Goal: Book appointment/travel/reservation

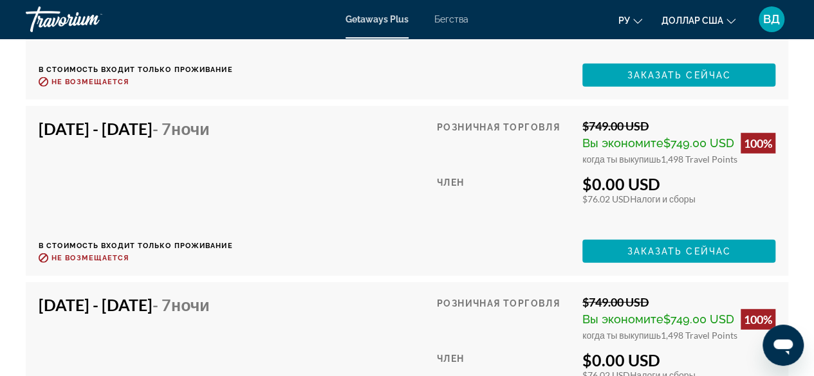
scroll to position [4045, 0]
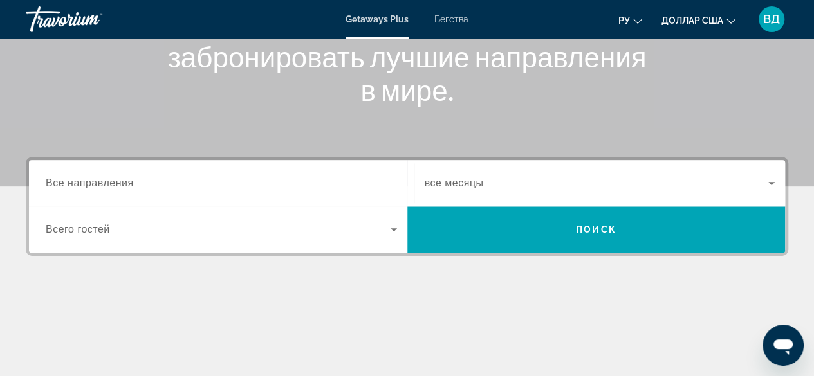
scroll to position [199, 0]
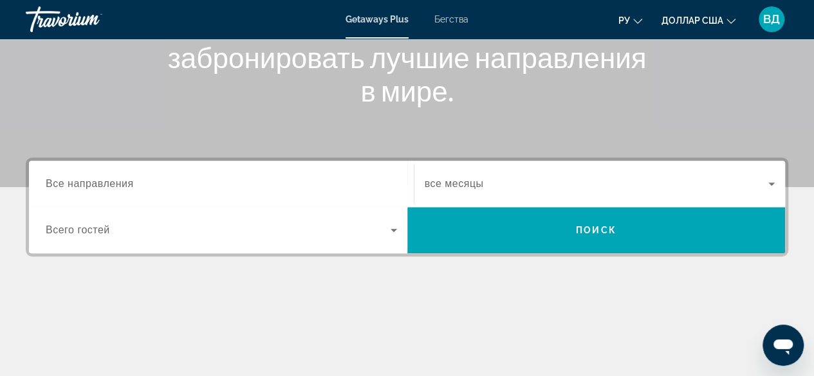
click at [553, 85] on h1 "Поможем вам найти и забронировать лучшие направления в мире." at bounding box center [407, 57] width 482 height 100
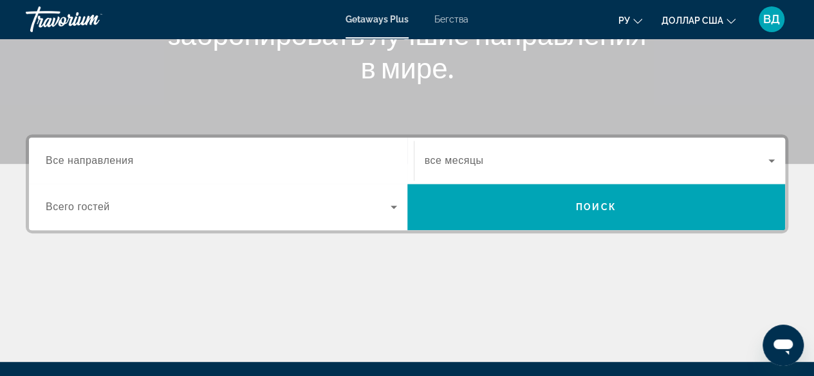
scroll to position [221, 0]
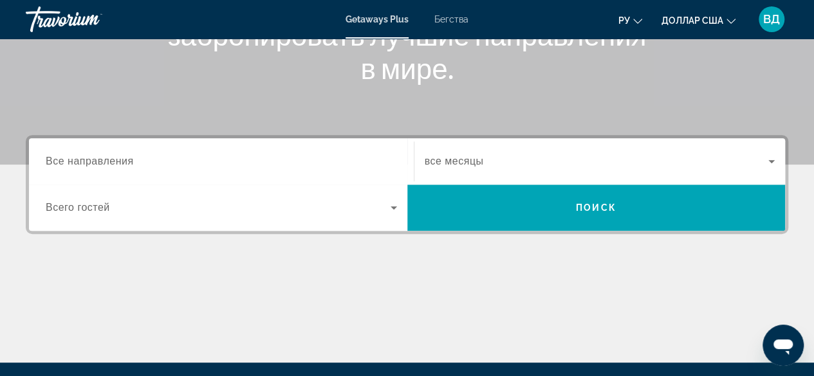
click at [109, 159] on span "Все направления" at bounding box center [90, 161] width 88 height 11
click at [109, 159] on input "Destination Все направления" at bounding box center [221, 161] width 351 height 15
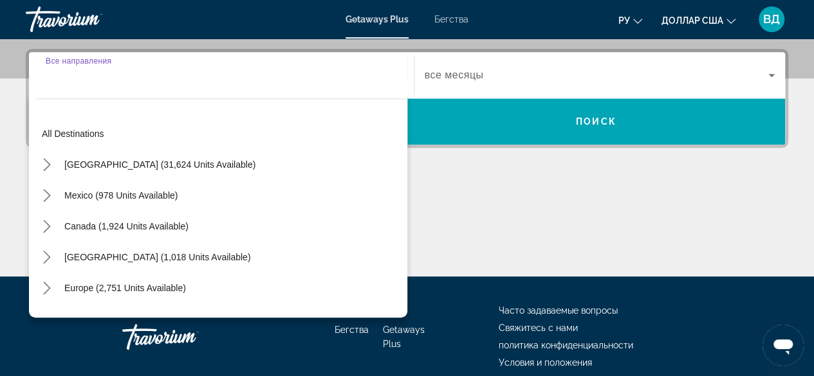
scroll to position [314, 0]
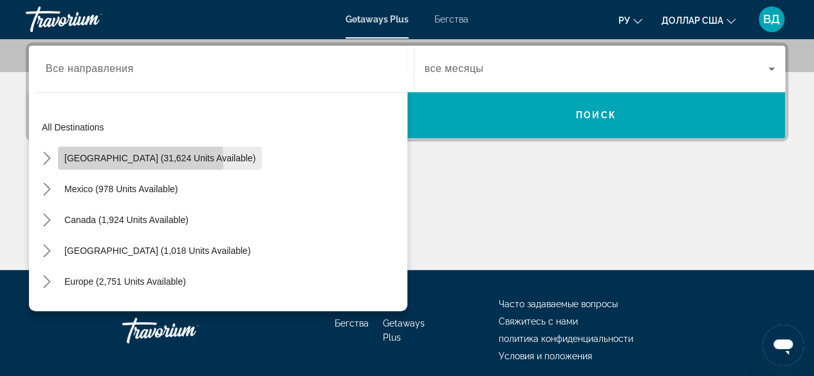
click at [99, 158] on span "United States (31,624 units available)" at bounding box center [159, 158] width 191 height 10
type input "**********"
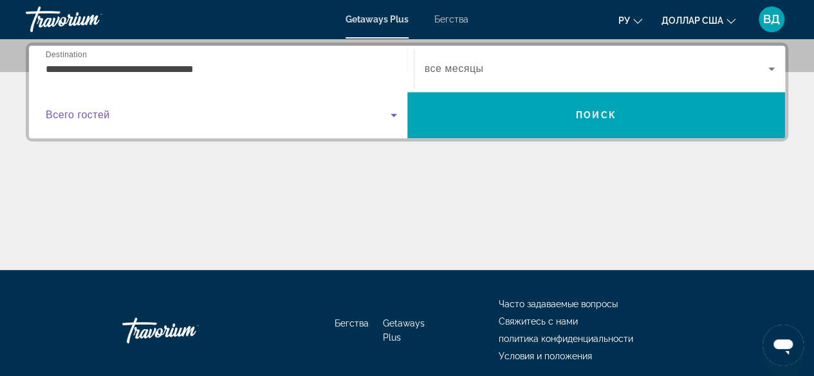
click at [394, 114] on icon "Виджет поиска" at bounding box center [393, 115] width 6 height 3
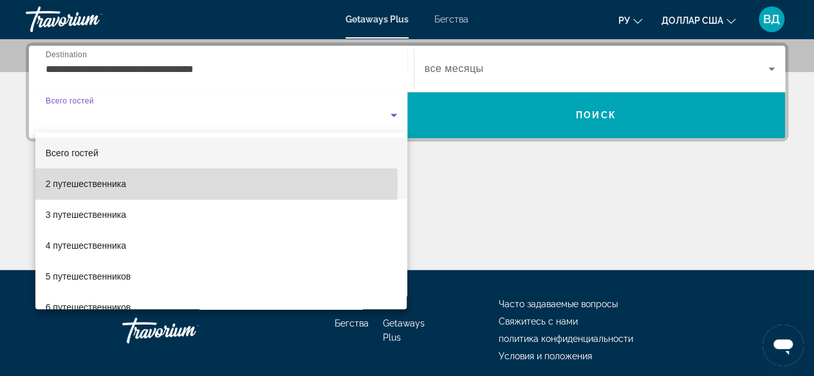
click at [122, 183] on font "2 путешественника" at bounding box center [86, 184] width 80 height 10
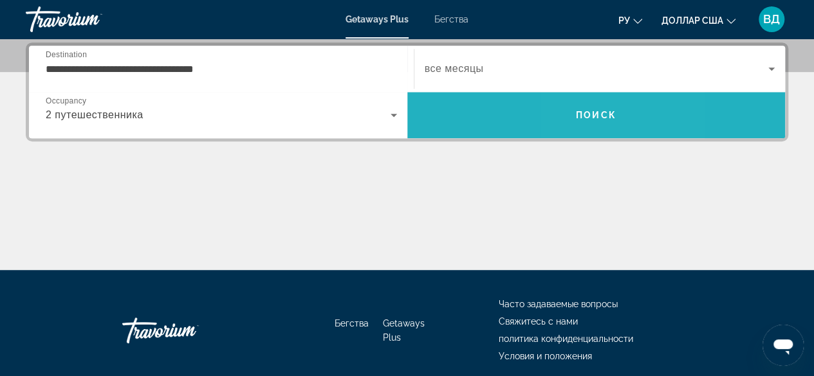
click at [582, 114] on span "Поиск" at bounding box center [596, 115] width 41 height 10
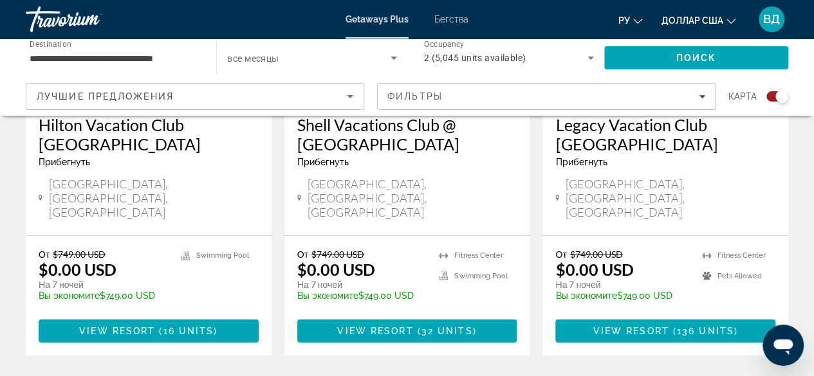
scroll to position [2237, 0]
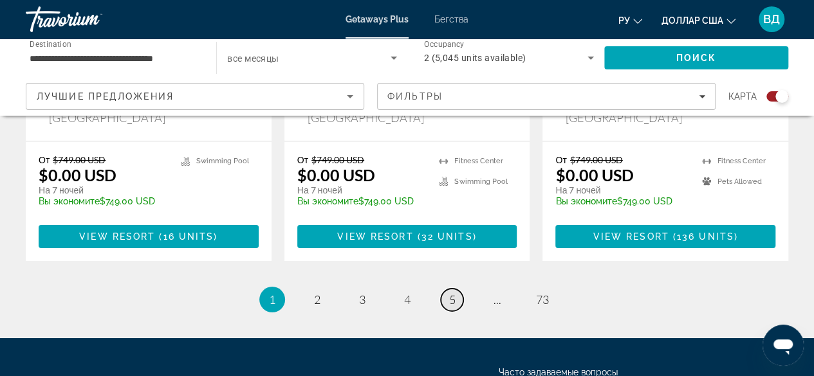
click at [452, 293] on span "5" at bounding box center [452, 300] width 6 height 14
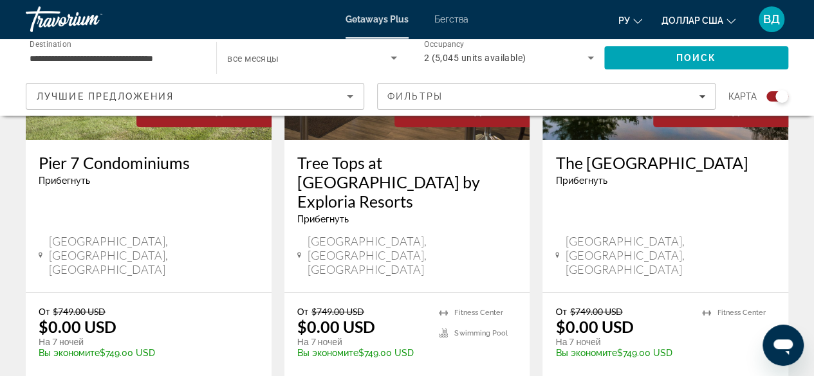
scroll to position [2165, 0]
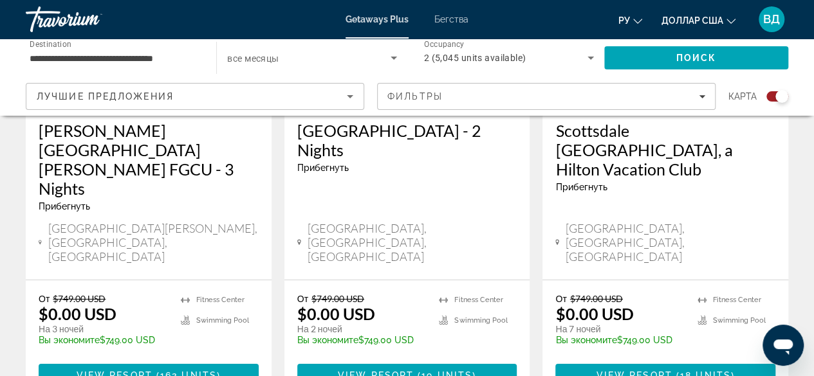
scroll to position [2157, 0]
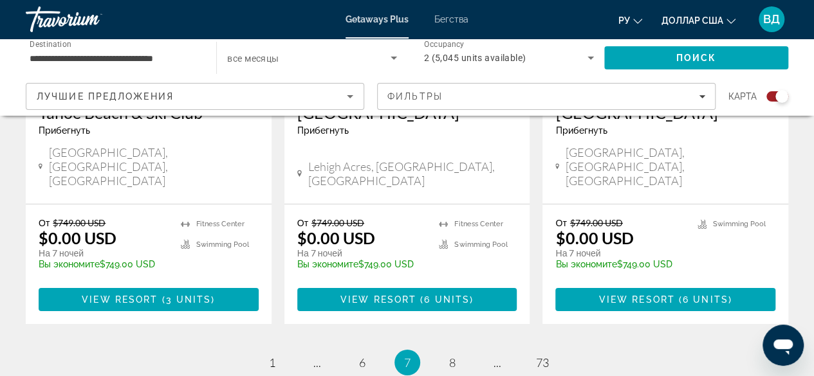
scroll to position [2118, 0]
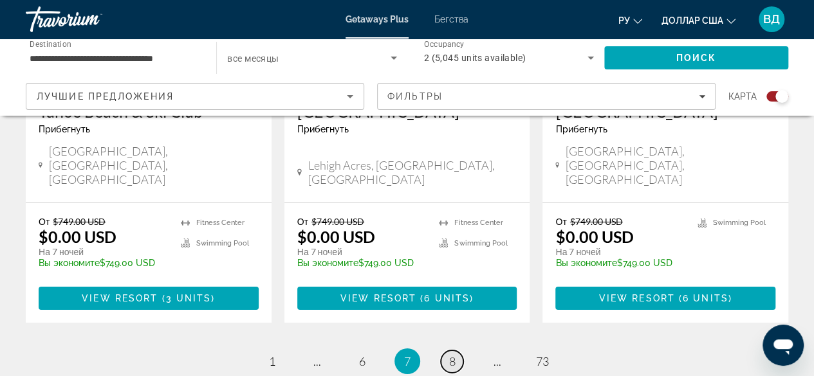
click at [451, 354] on span "8" at bounding box center [452, 361] width 6 height 14
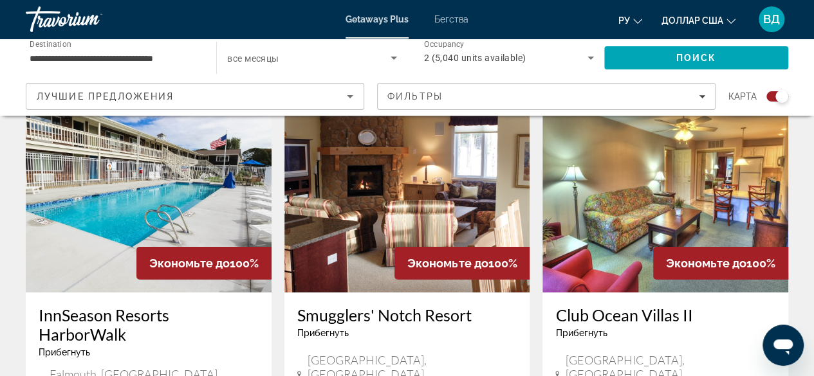
scroll to position [1966, 0]
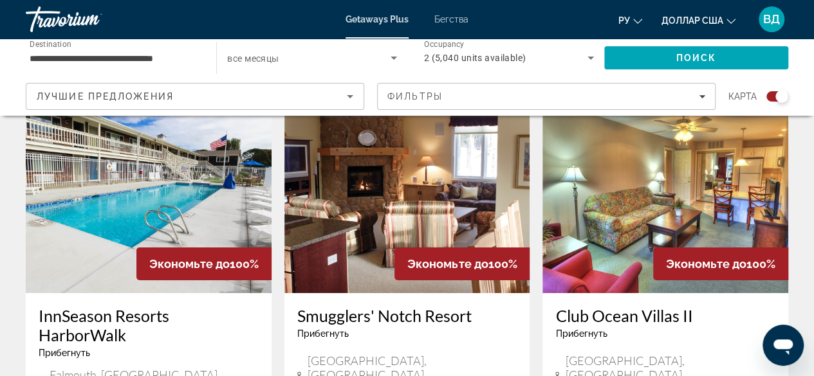
click at [100, 306] on h3 "InnSeason Resorts HarborWalk" at bounding box center [149, 325] width 220 height 39
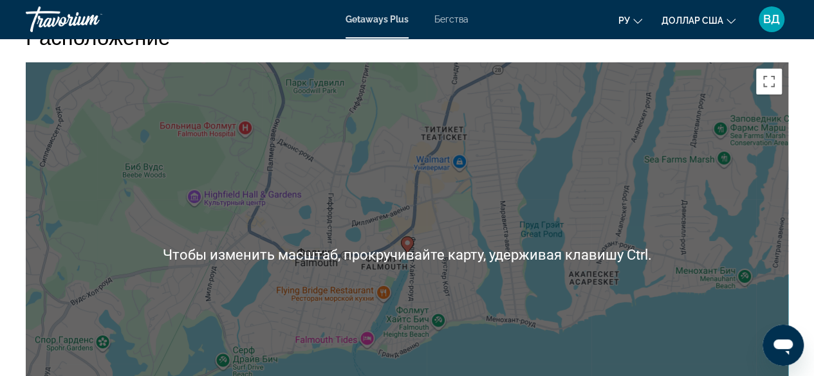
scroll to position [2046, 0]
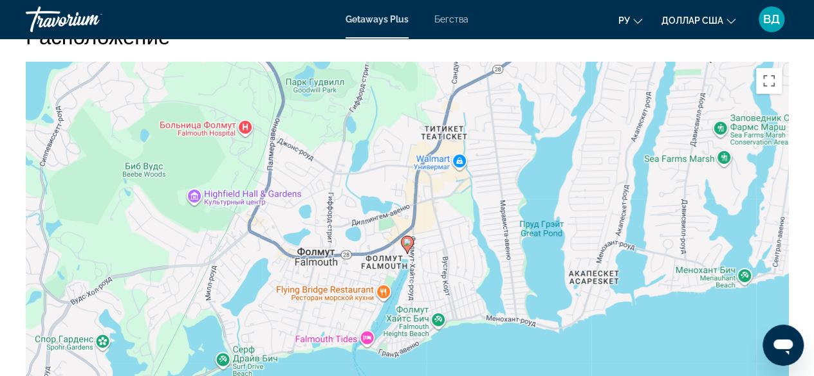
click at [466, 337] on div "Чтобы активировать перетаскивание с помощью клавиатуры, нажмите Alt + Ввод. Пос…" at bounding box center [407, 255] width 762 height 386
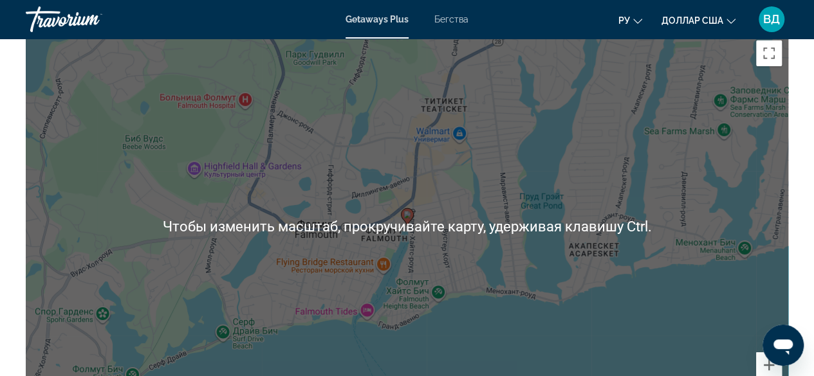
scroll to position [2114, 0]
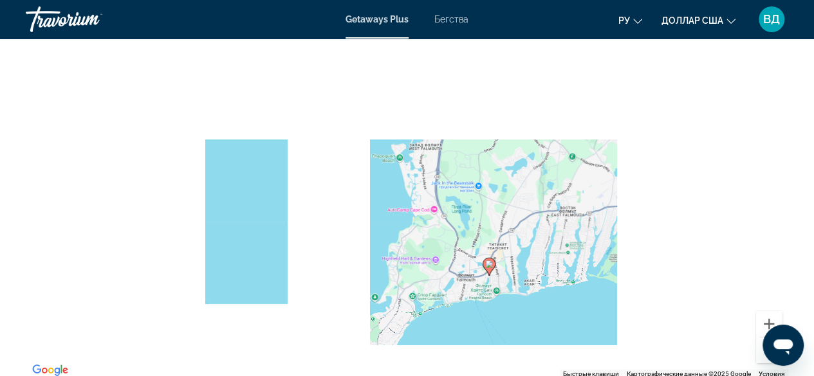
click at [521, 299] on div "Чтобы активировать перетаскивание с помощью клавиатуры, нажмите Alt + Ввод. Пос…" at bounding box center [407, 186] width 762 height 386
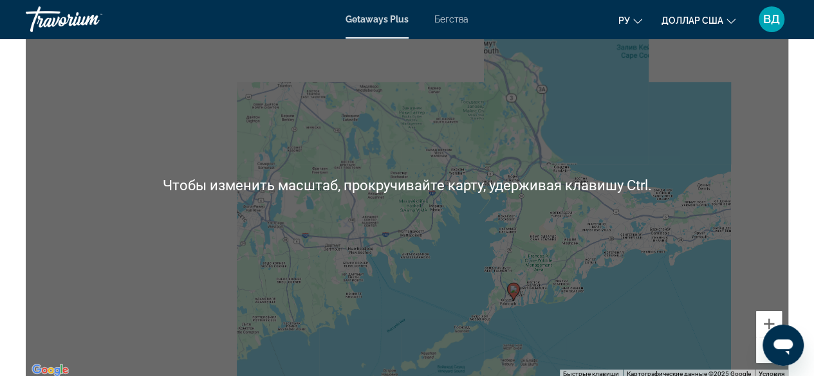
scroll to position [2136, 0]
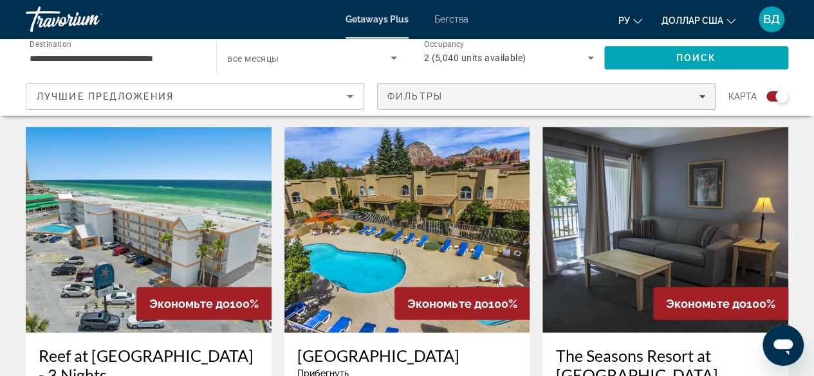
scroll to position [1442, 0]
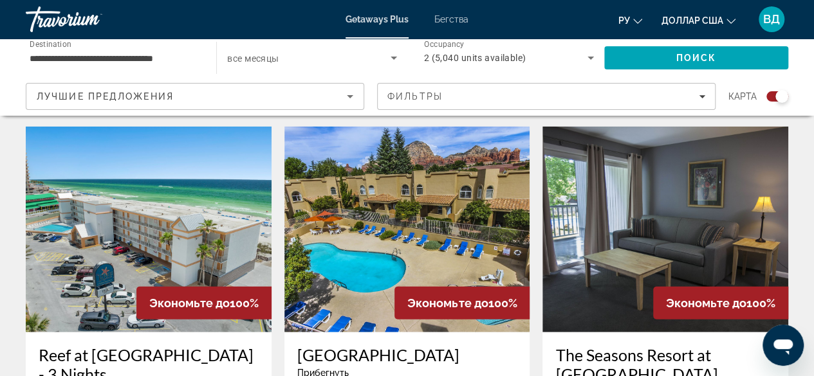
click at [96, 345] on h3 "Reef at Seahaven Beach Resorts - 3 Nights" at bounding box center [149, 364] width 220 height 39
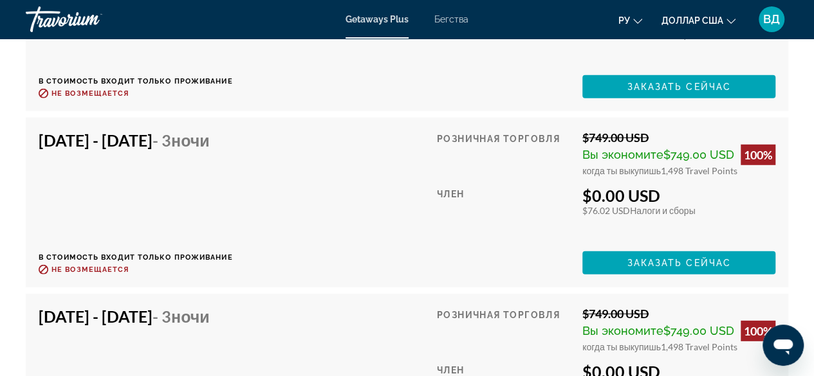
scroll to position [6598, 0]
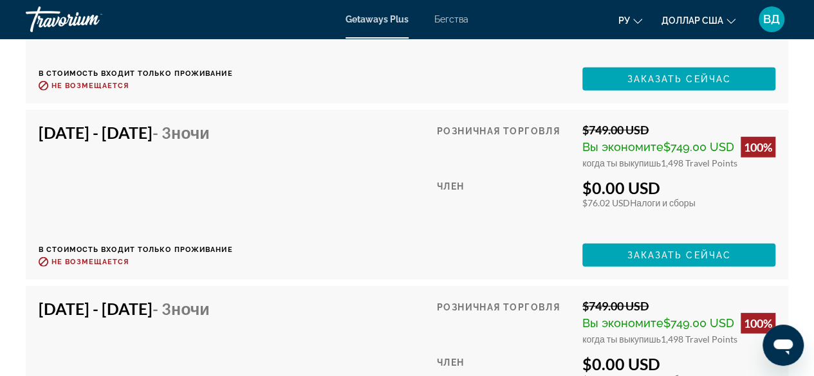
click at [347, 151] on div "Nov 25, 2025 - Nov 28, 2025 - 3 ночи В стоимость входит только проживание Возвр…" at bounding box center [407, 195] width 737 height 144
